Goal: Browse casually: Explore the website without a specific task or goal

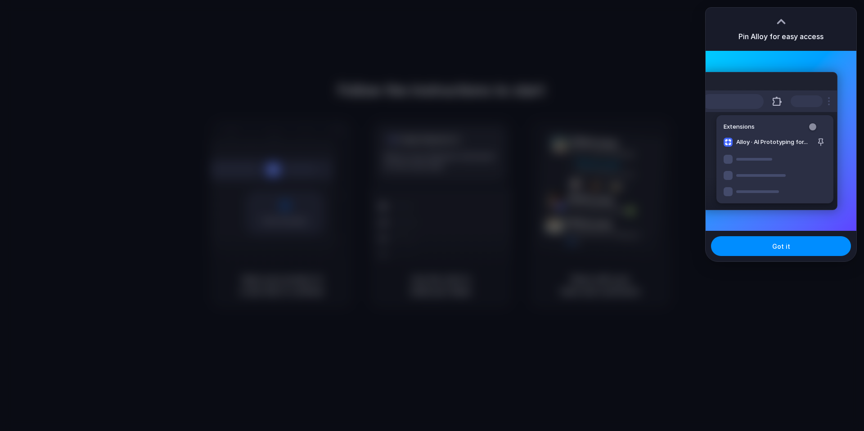
click at [678, 21] on div at bounding box center [432, 215] width 864 height 431
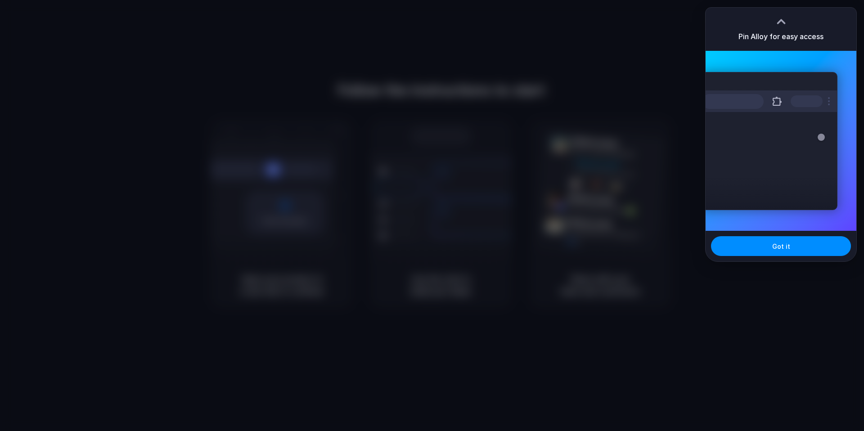
drag, startPoint x: 764, startPoint y: 102, endPoint x: 772, endPoint y: 101, distance: 8.1
click at [772, 101] on div at bounding box center [769, 101] width 135 height 22
click at [754, 4] on div at bounding box center [432, 215] width 864 height 431
click at [781, 25] on div "Pin Alloy for easy access" at bounding box center [780, 29] width 151 height 43
click at [781, 22] on div at bounding box center [780, 21] width 13 height 13
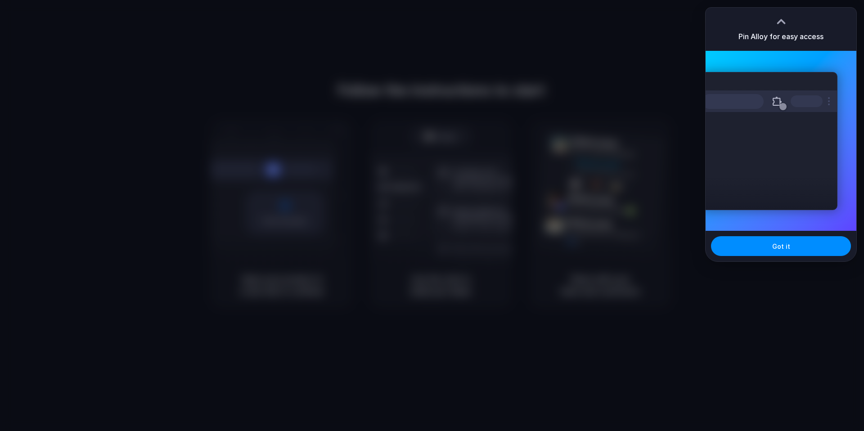
click at [782, 1] on div at bounding box center [432, 215] width 864 height 431
click at [590, 45] on div at bounding box center [432, 215] width 864 height 431
click at [677, 56] on div at bounding box center [432, 215] width 864 height 431
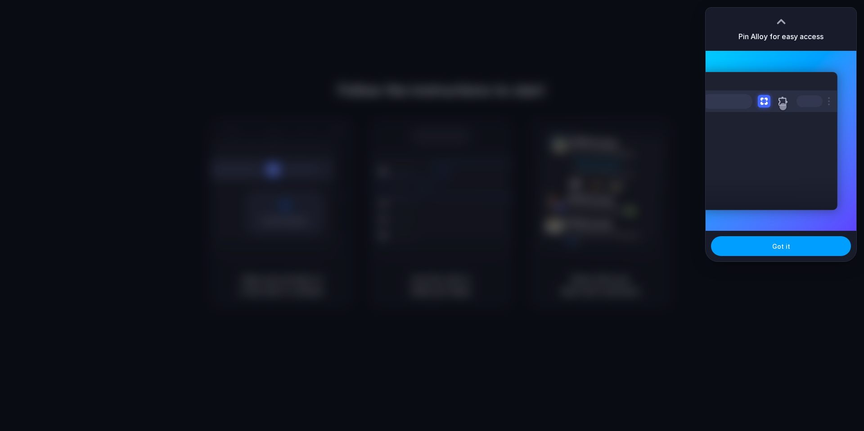
click at [752, 239] on button "Got it" at bounding box center [781, 246] width 140 height 20
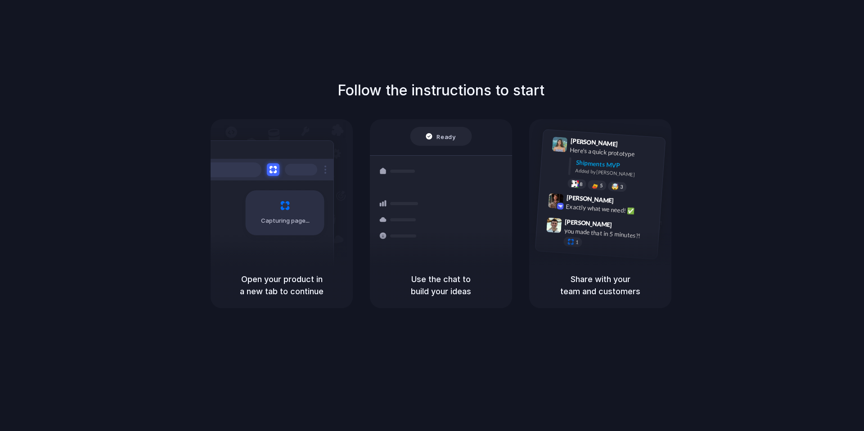
click at [277, 240] on div "Capturing page" at bounding box center [266, 209] width 136 height 138
click at [442, 249] on div "Express delivery to [GEOGRAPHIC_DATA] Priority • 2-day • Dispatched" at bounding box center [493, 258] width 121 height 35
click at [585, 259] on div "[PERSON_NAME] 9:41 AM Here's a quick prototype Shipments MVP Added by [PERSON_N…" at bounding box center [600, 190] width 142 height 143
click at [432, 215] on div at bounding box center [432, 215] width 0 height 0
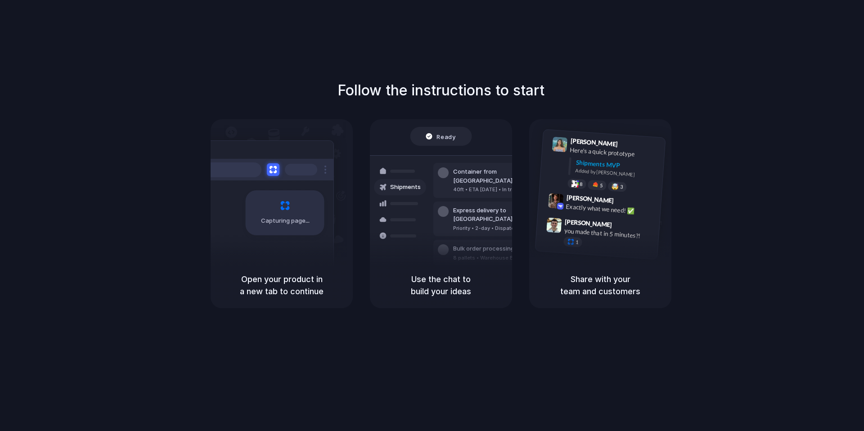
click at [432, 215] on div at bounding box center [432, 215] width 0 height 0
